Goal: Transaction & Acquisition: Obtain resource

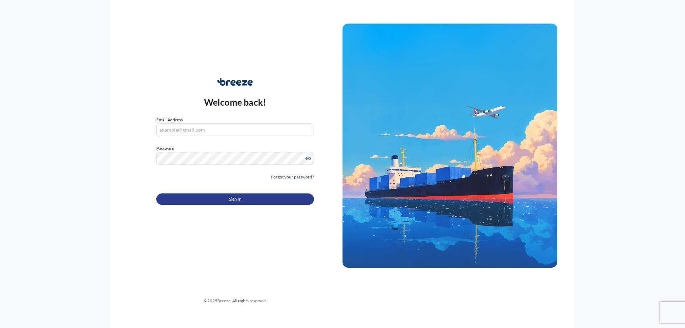
type input "[EMAIL_ADDRESS][DOMAIN_NAME]"
click at [219, 199] on button "Sign In" at bounding box center [235, 198] width 158 height 11
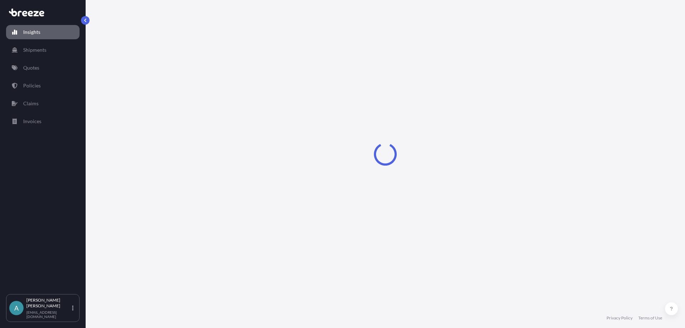
select select "2025"
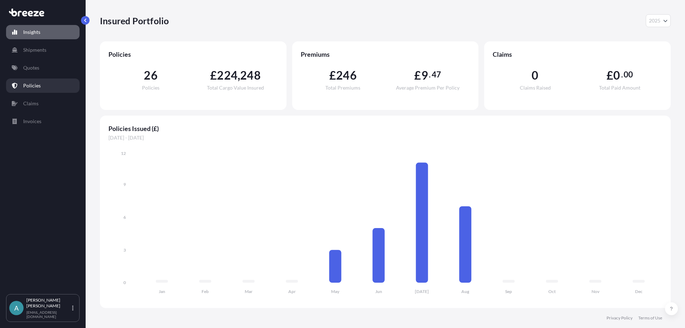
click at [34, 84] on p "Policies" at bounding box center [31, 85] width 17 height 7
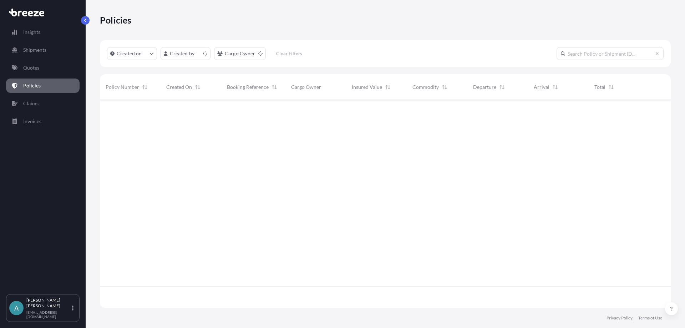
scroll to position [206, 565]
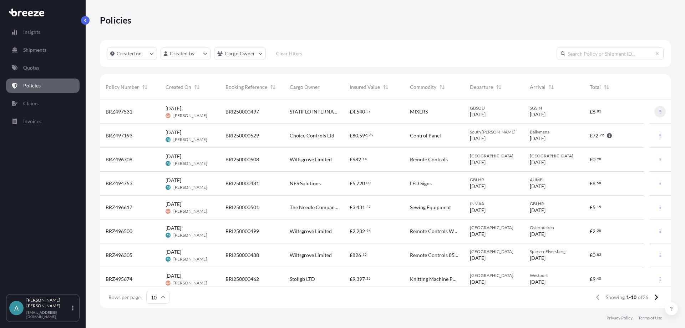
click at [657, 112] on icon "button" at bounding box center [659, 111] width 4 height 4
click at [636, 126] on p "Download certificate" at bounding box center [620, 125] width 47 height 7
